Goal: Communication & Community: Answer question/provide support

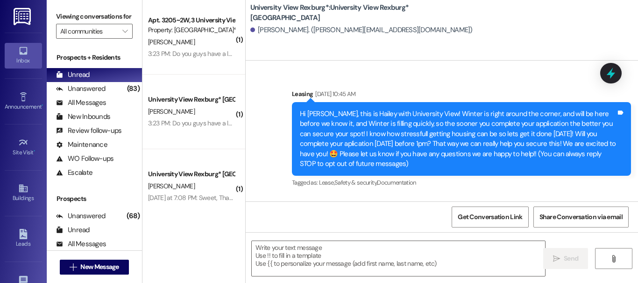
scroll to position [1262, 0]
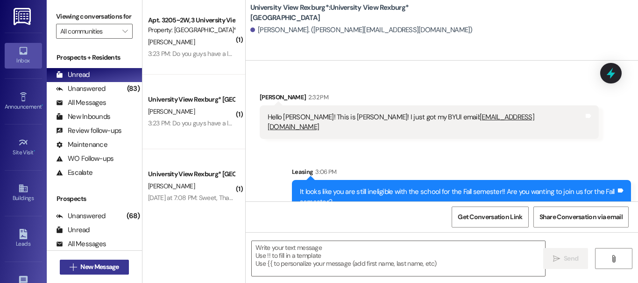
click at [91, 264] on span "New Message" at bounding box center [99, 267] width 38 height 10
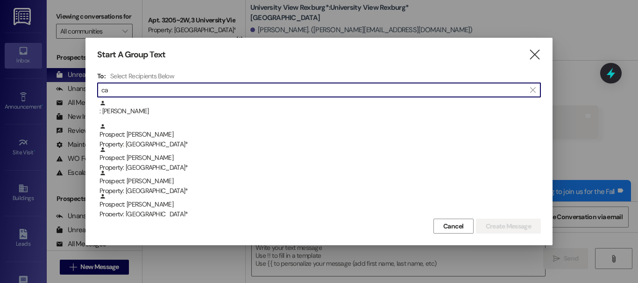
type input "c"
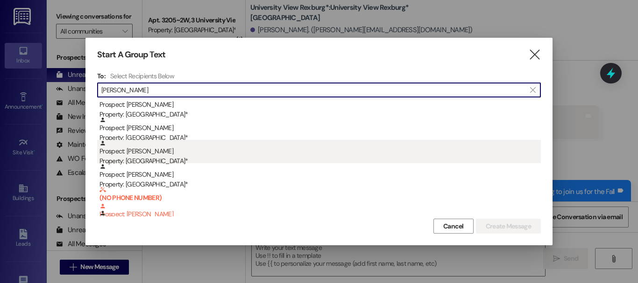
scroll to position [0, 0]
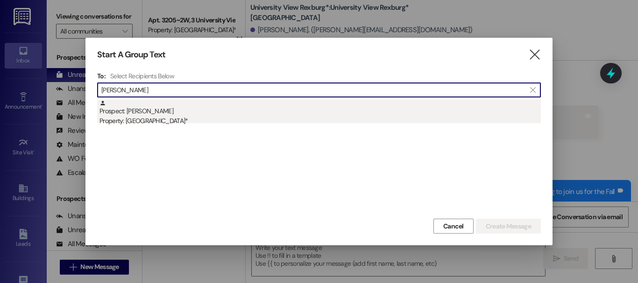
type input "[PERSON_NAME]"
click at [136, 112] on div "Prospect: [PERSON_NAME] Property: University View Rexburg*" at bounding box center [319, 113] width 441 height 27
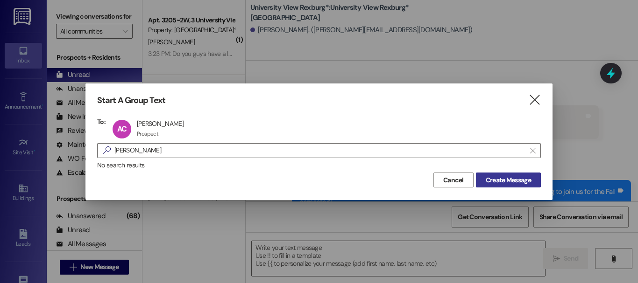
click at [486, 178] on span "Create Message" at bounding box center [508, 181] width 45 height 10
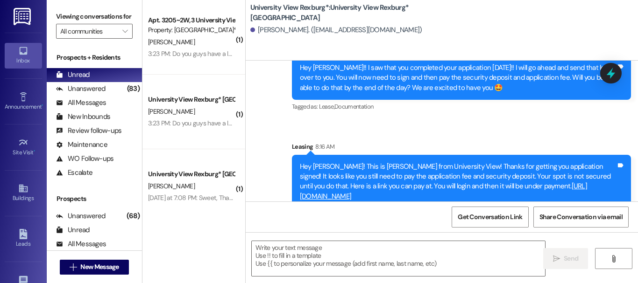
scroll to position [278, 0]
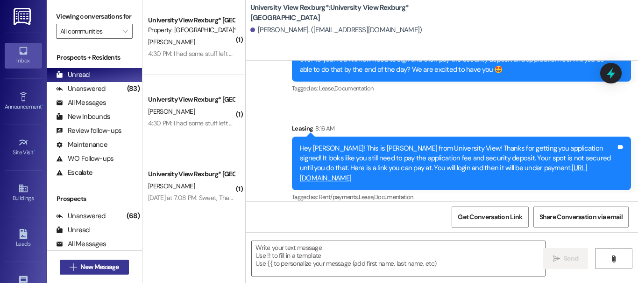
click at [85, 268] on span "New Message" at bounding box center [99, 267] width 38 height 10
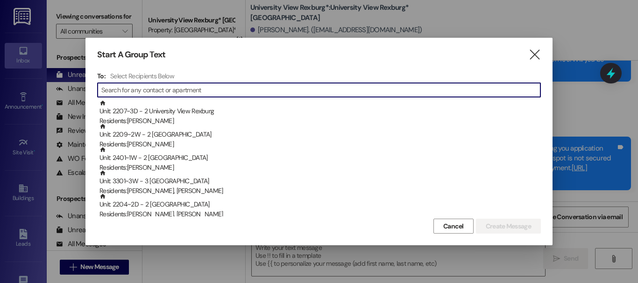
click at [157, 87] on input at bounding box center [320, 90] width 439 height 13
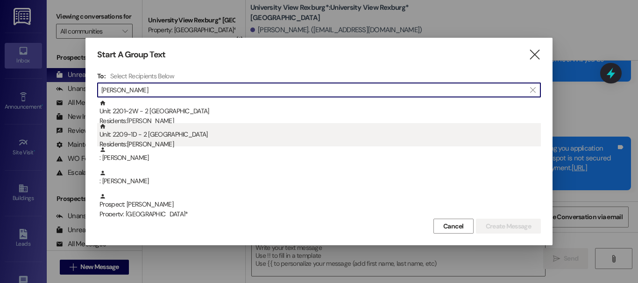
type input "[PERSON_NAME]"
click at [149, 124] on div "Unit: 2209~1D - 2 University View Rexburg Residents: [PERSON_NAME]" at bounding box center [319, 136] width 441 height 27
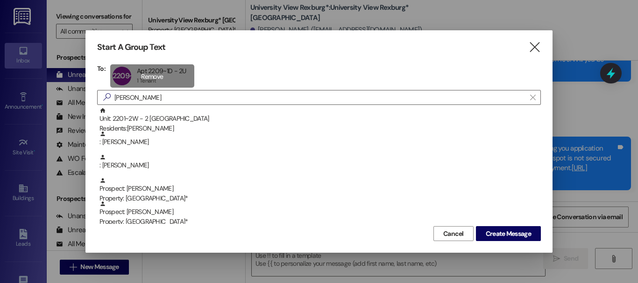
click at [161, 75] on div "2209~1D Apt 2209~1D - 2U Apt 2209~1D - 2U 1 Tenant 1 Tenant click to remove" at bounding box center [152, 75] width 84 height 23
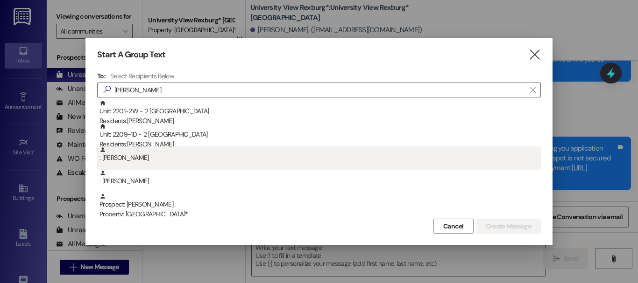
click at [144, 162] on div ": [PERSON_NAME]" at bounding box center [319, 155] width 441 height 16
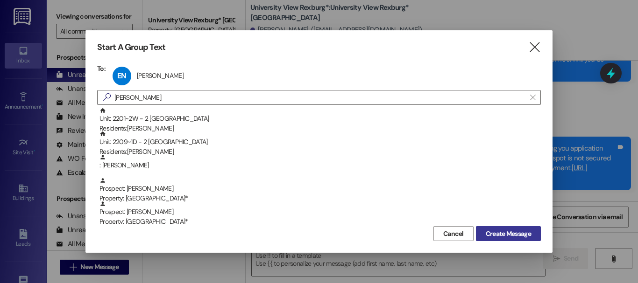
click at [502, 233] on span "Create Message" at bounding box center [508, 234] width 45 height 10
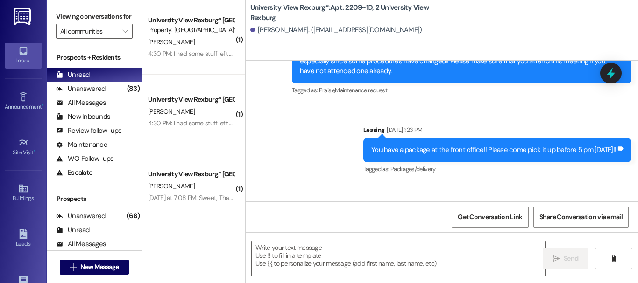
scroll to position [31704, 0]
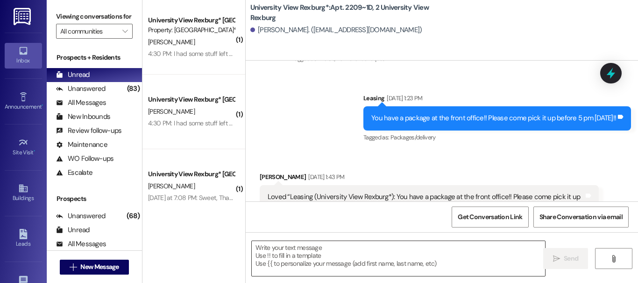
click at [315, 254] on textarea at bounding box center [398, 258] width 293 height 35
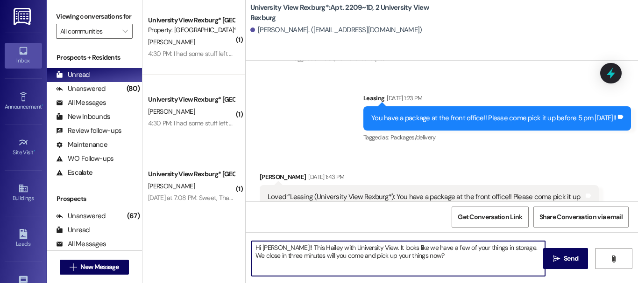
click at [297, 260] on textarea "Hi [PERSON_NAME]!! This Hailey with University View. It looks like we have a fe…" at bounding box center [398, 258] width 293 height 35
type textarea "Hi [PERSON_NAME]!! This Hailey with University View. It looks like we have a fe…"
click at [571, 262] on span "Send" at bounding box center [571, 259] width 14 height 10
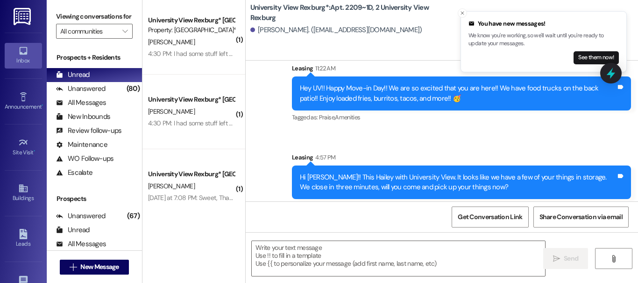
scroll to position [32590, 0]
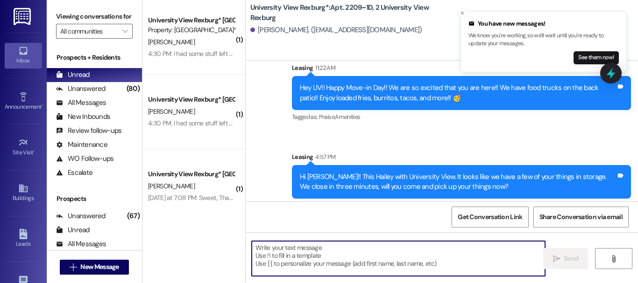
click at [338, 249] on textarea at bounding box center [398, 258] width 293 height 35
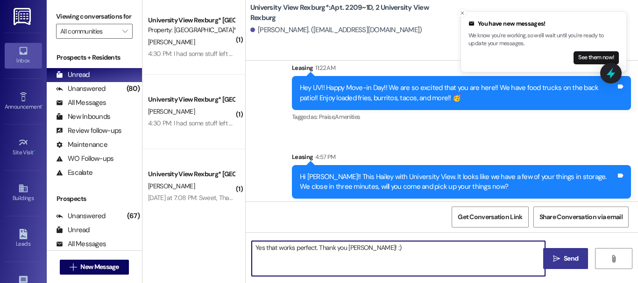
type textarea "Yes that works perfect. Thank you [PERSON_NAME]! :)"
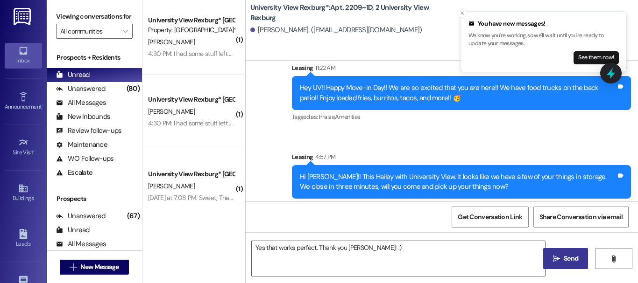
click at [564, 254] on span "Send" at bounding box center [571, 259] width 14 height 10
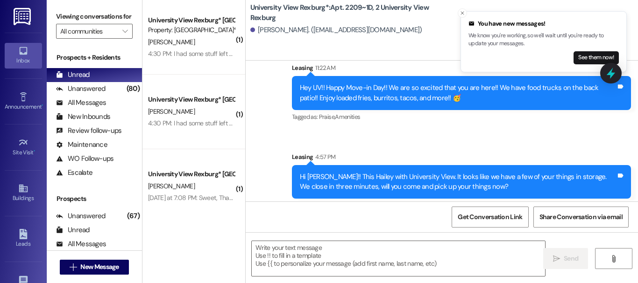
scroll to position [32590, 0]
